Goal: Task Accomplishment & Management: Use online tool/utility

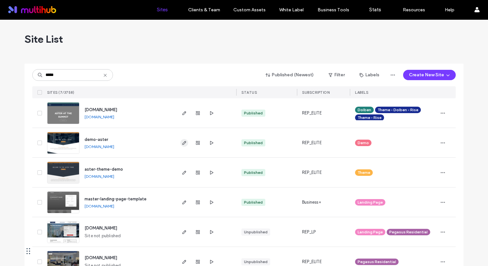
type input "*****"
click at [183, 142] on use "button" at bounding box center [185, 143] width 4 height 4
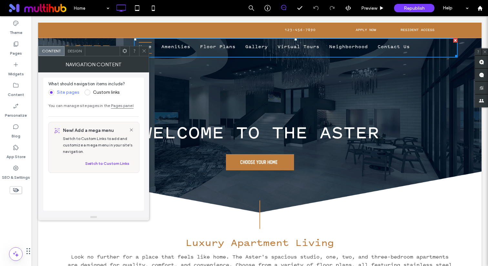
click at [143, 51] on icon at bounding box center [144, 50] width 5 height 5
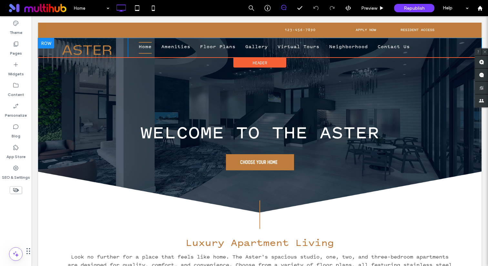
click at [43, 54] on div "Click To Paste Home Amenities Floor Plans Gallery Virtual Tours Neighborhood Co…" at bounding box center [260, 47] width 444 height 19
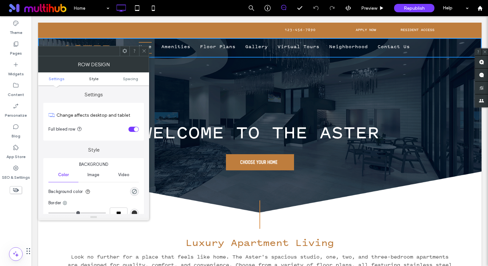
click at [93, 76] on span "Style" at bounding box center [93, 78] width 9 height 5
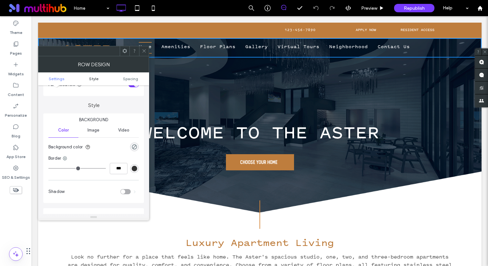
scroll to position [56, 0]
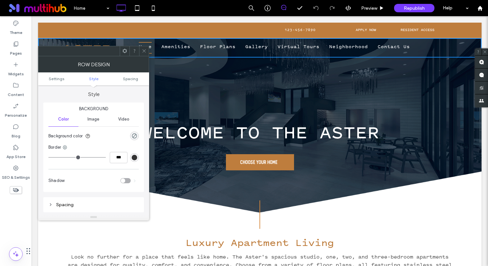
click at [144, 50] on icon at bounding box center [144, 50] width 5 height 5
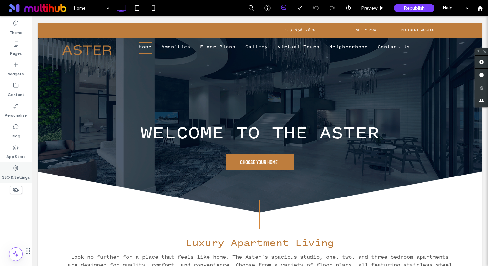
click at [17, 170] on use at bounding box center [15, 167] width 5 height 5
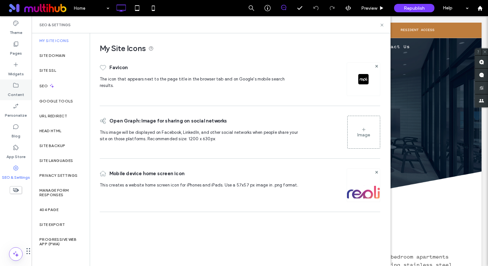
click at [17, 90] on label "Content" at bounding box center [16, 93] width 16 height 9
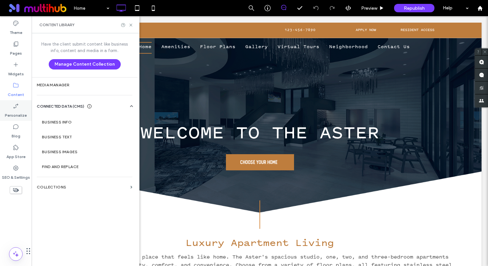
click at [16, 106] on icon at bounding box center [16, 106] width 6 height 6
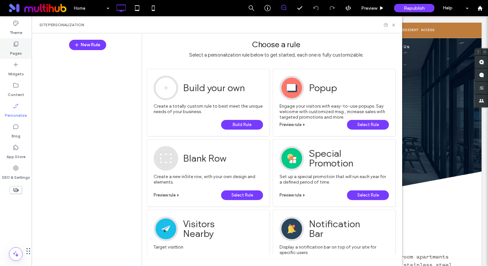
click at [17, 51] on label "Pages" at bounding box center [16, 51] width 12 height 9
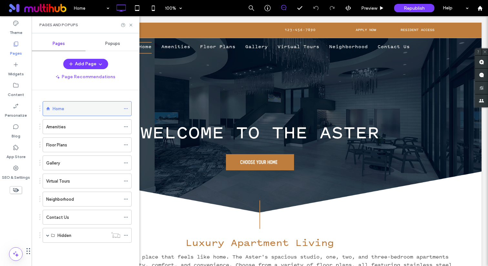
click at [126, 109] on icon at bounding box center [126, 108] width 5 height 5
click at [130, 22] on div "Pages and Popups" at bounding box center [85, 24] width 92 height 5
click at [130, 26] on icon at bounding box center [131, 25] width 5 height 5
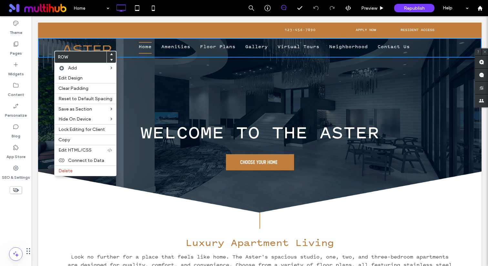
click at [212, 84] on div "WELCOME TO THE ASTER CHOOSE YOUR HOME Click To Paste Row + Add Section" at bounding box center [260, 118] width 444 height 190
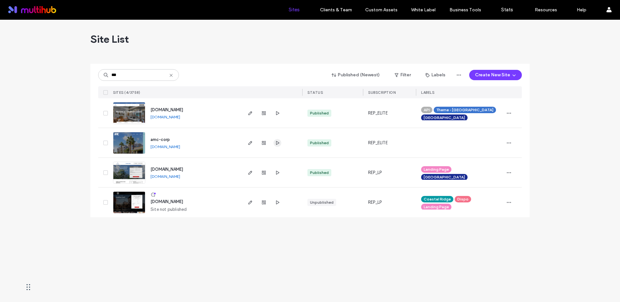
click at [275, 141] on icon "button" at bounding box center [277, 142] width 5 height 5
